Goal: Task Accomplishment & Management: Manage account settings

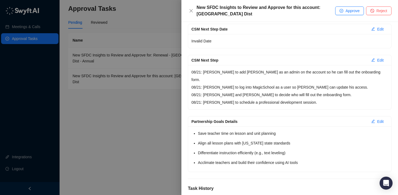
scroll to position [177, 0]
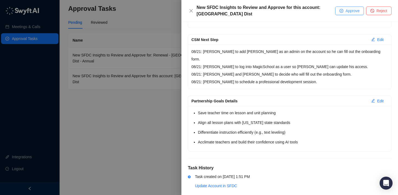
click at [343, 12] on button "Approve" at bounding box center [349, 10] width 29 height 9
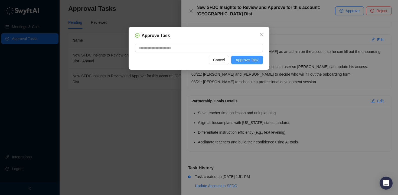
click at [259, 62] on button "Approve Task" at bounding box center [247, 60] width 32 height 9
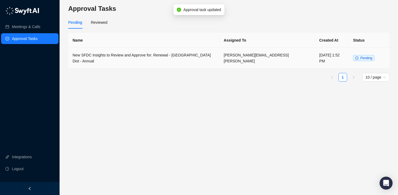
click at [143, 59] on td "New SFDC Insights to Review and Approve for: Renewal - [GEOGRAPHIC_DATA] Dist -…" at bounding box center [143, 58] width 151 height 21
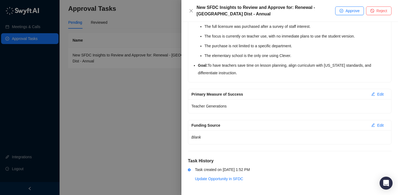
scroll to position [166, 0]
click at [343, 11] on button "Approve" at bounding box center [349, 10] width 29 height 9
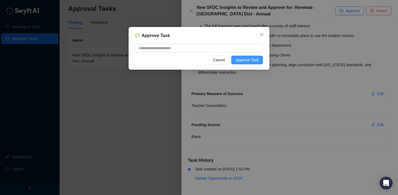
click at [252, 61] on span "Approve Task" at bounding box center [246, 60] width 23 height 6
